Goal: Information Seeking & Learning: Learn about a topic

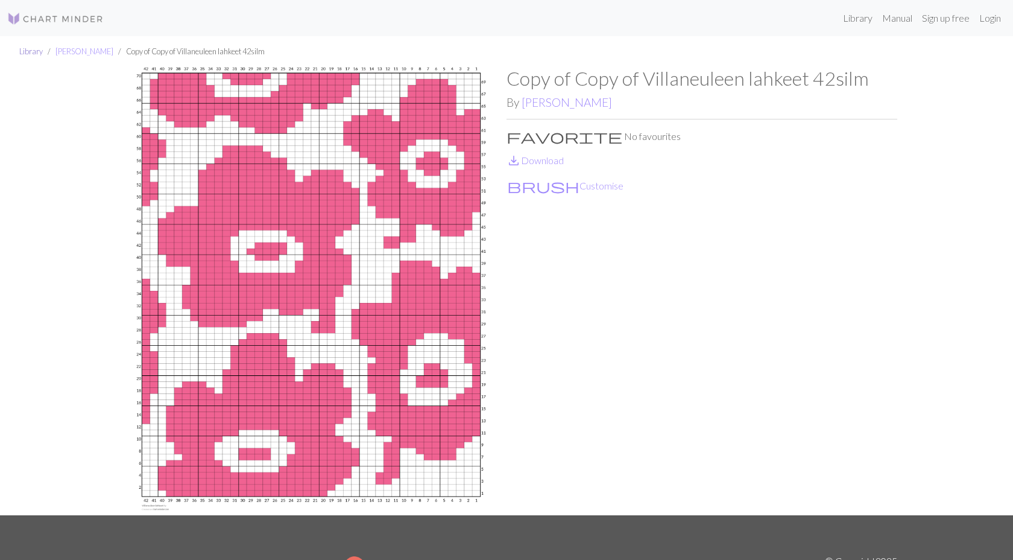
click at [27, 52] on link "Library" at bounding box center [31, 51] width 24 height 10
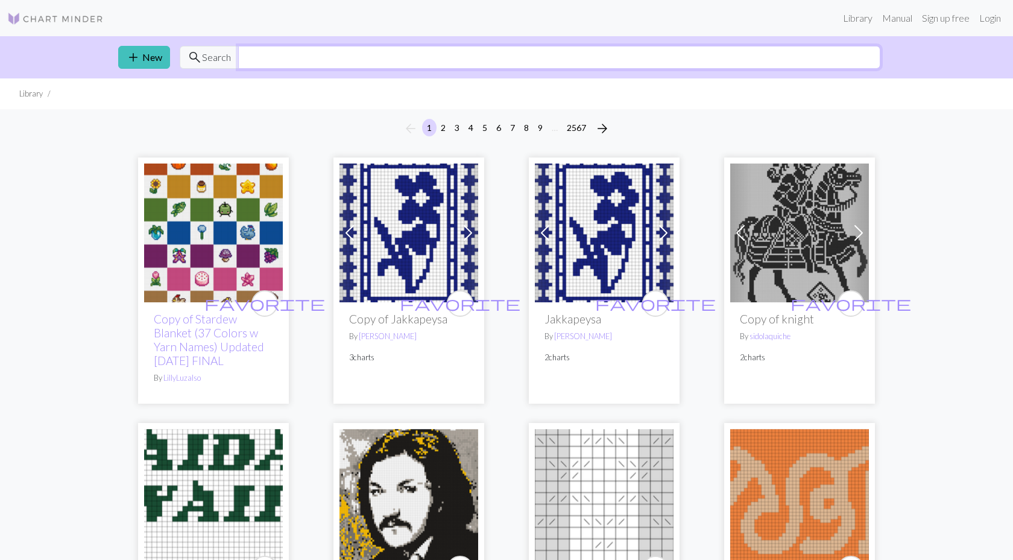
click at [752, 60] on input "text" at bounding box center [559, 57] width 642 height 23
type input "d"
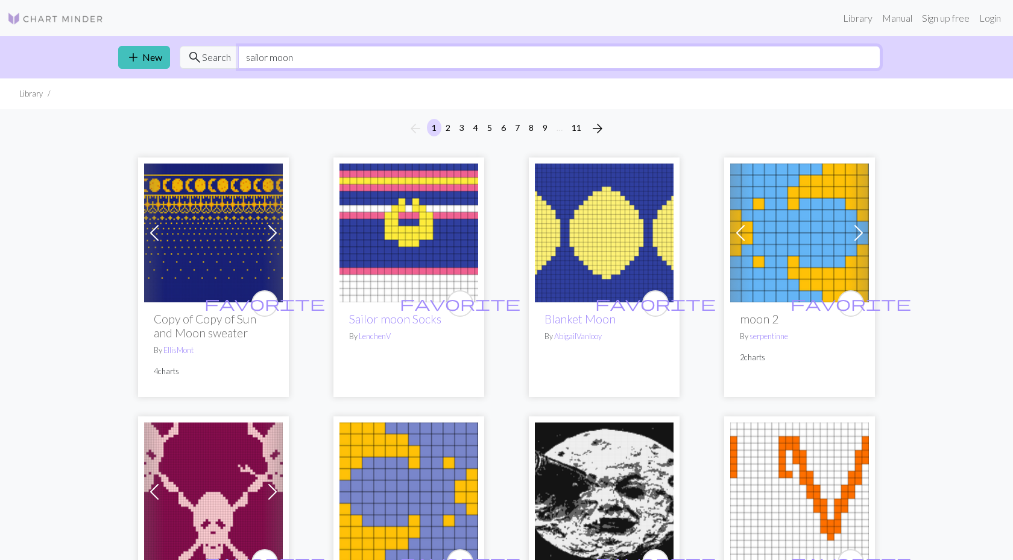
click at [737, 66] on input "sailor moon" at bounding box center [559, 57] width 642 height 23
click at [737, 64] on input "sailor moon" at bounding box center [559, 57] width 642 height 23
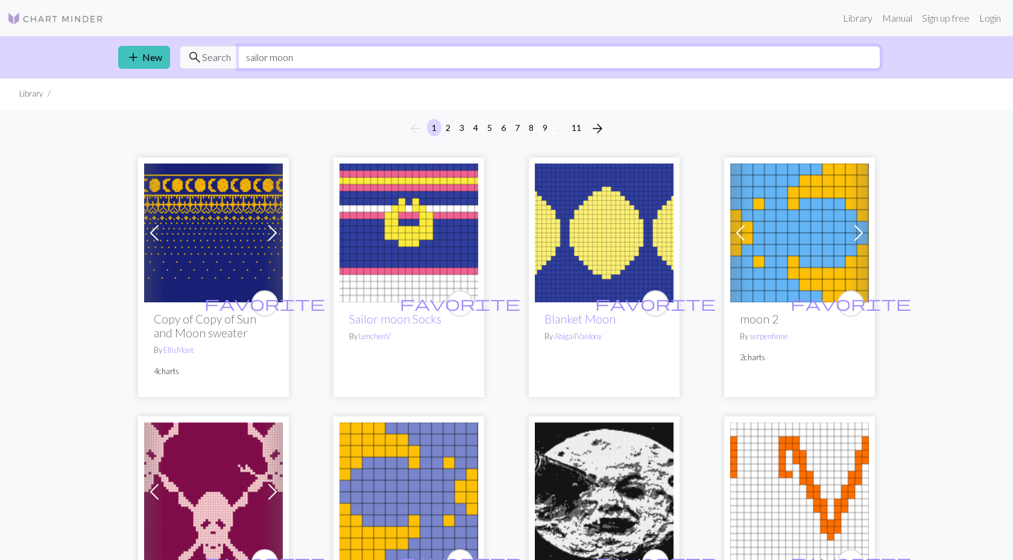
click at [737, 64] on input "sailor moon" at bounding box center [559, 57] width 642 height 23
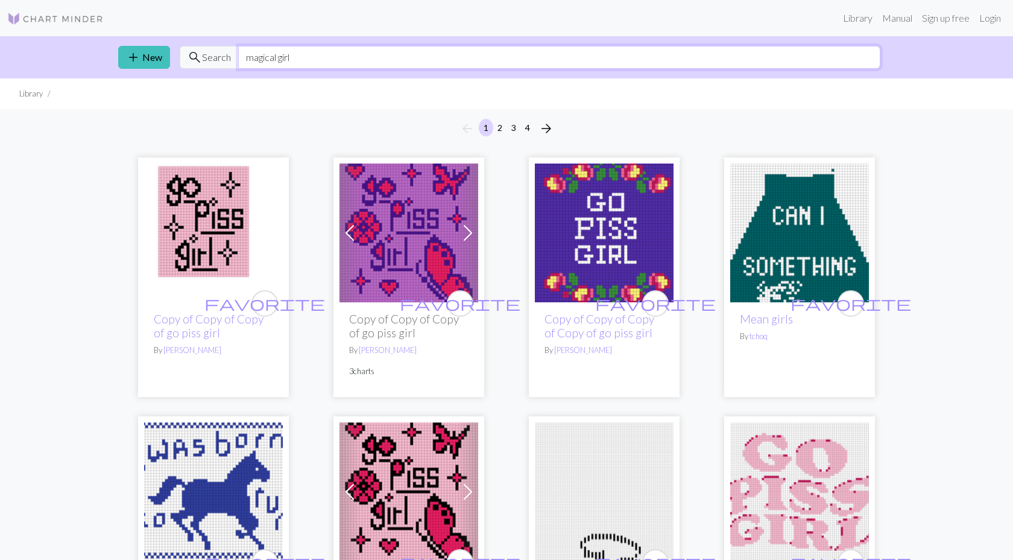
click at [667, 61] on input "magical girl" at bounding box center [559, 57] width 642 height 23
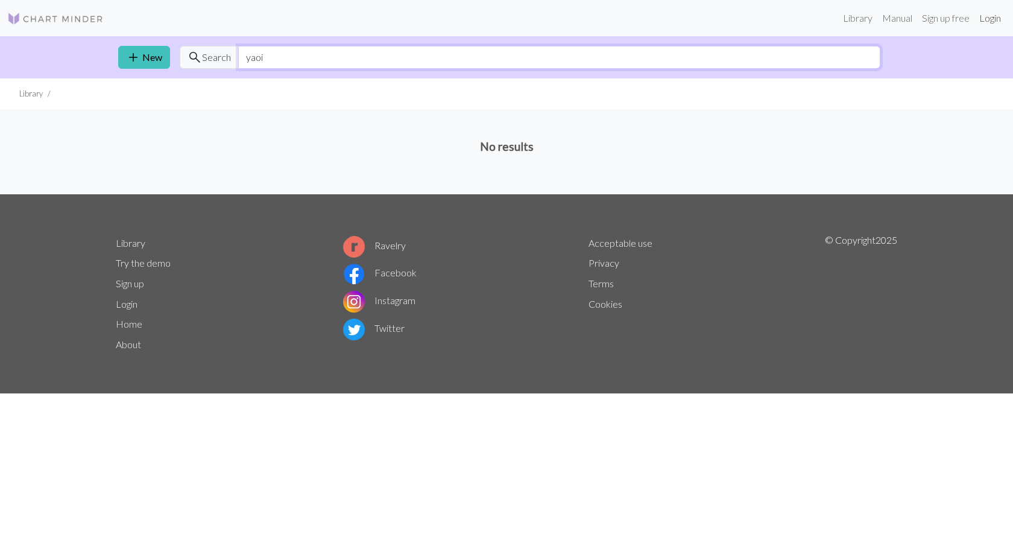
type input "yaoi"
